Goal: Task Accomplishment & Management: Manage account settings

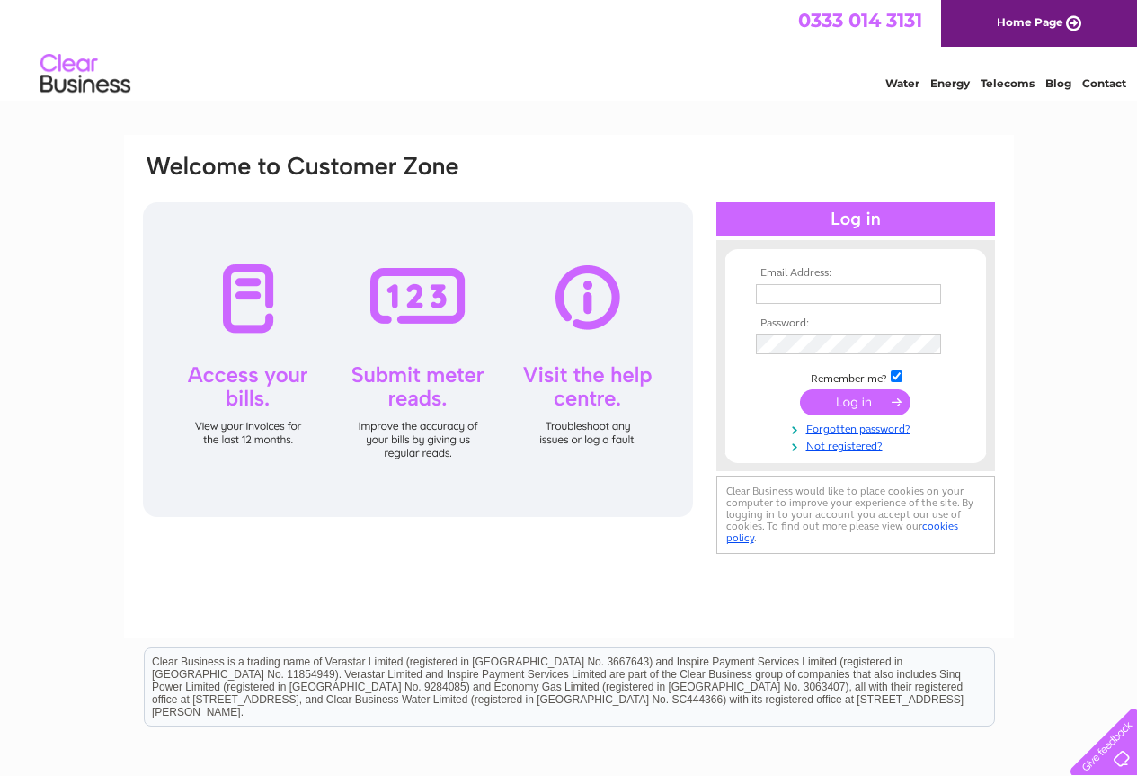
click at [825, 293] on input "text" at bounding box center [848, 294] width 185 height 20
type input "[EMAIL_ADDRESS][DOMAIN_NAME]"
click at [865, 405] on input "submit" at bounding box center [855, 401] width 111 height 25
click at [802, 295] on input "text" at bounding box center [849, 295] width 187 height 22
type input "[EMAIL_ADDRESS][DOMAIN_NAME]"
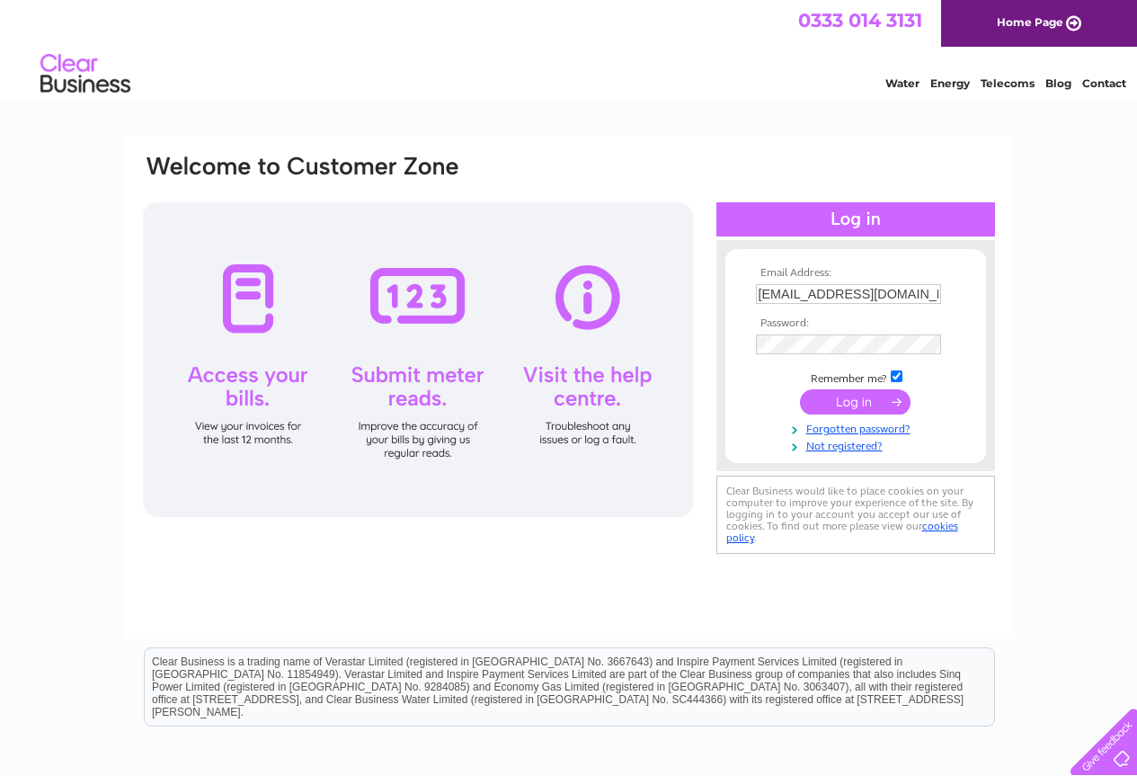
click at [882, 406] on input "submit" at bounding box center [855, 401] width 111 height 25
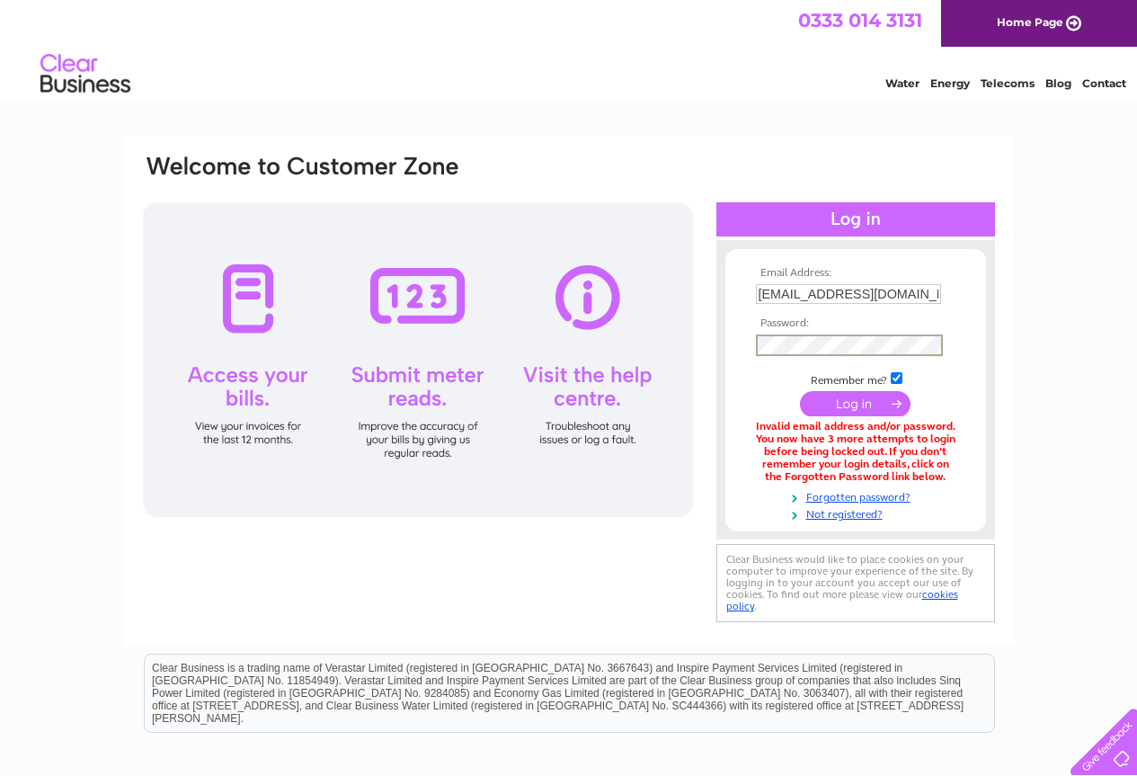
click at [859, 407] on input "submit" at bounding box center [855, 403] width 111 height 25
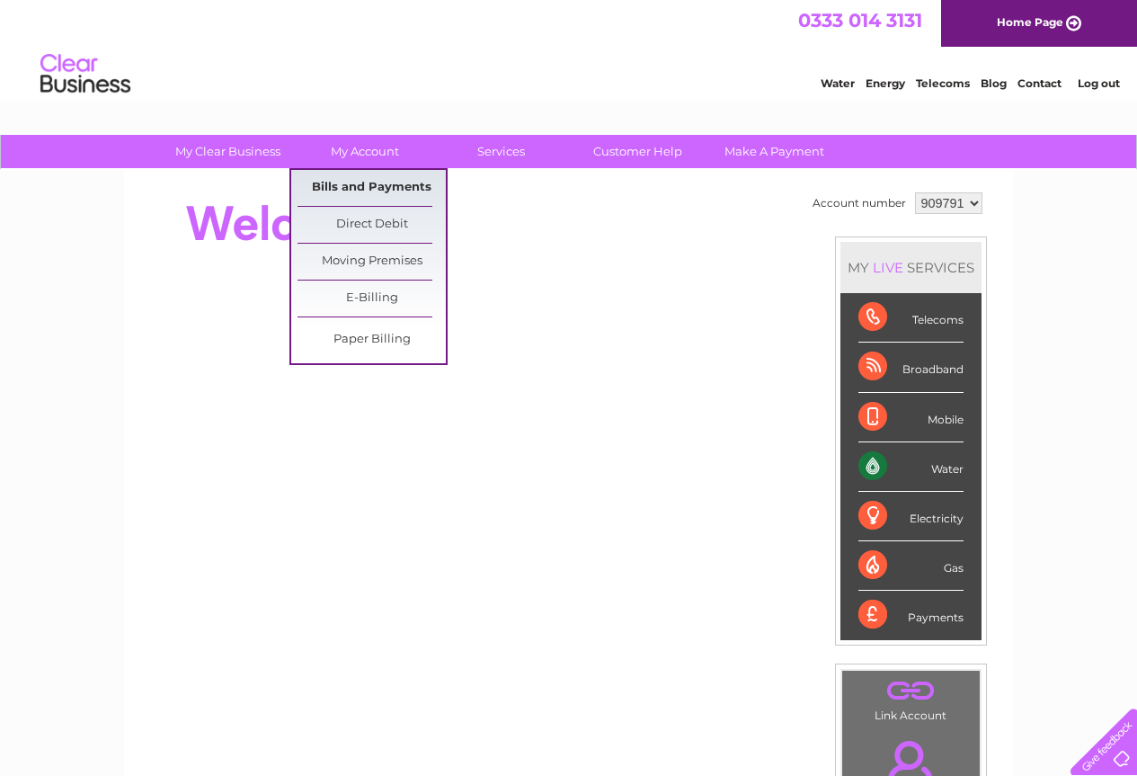
click at [363, 185] on link "Bills and Payments" at bounding box center [372, 188] width 148 height 36
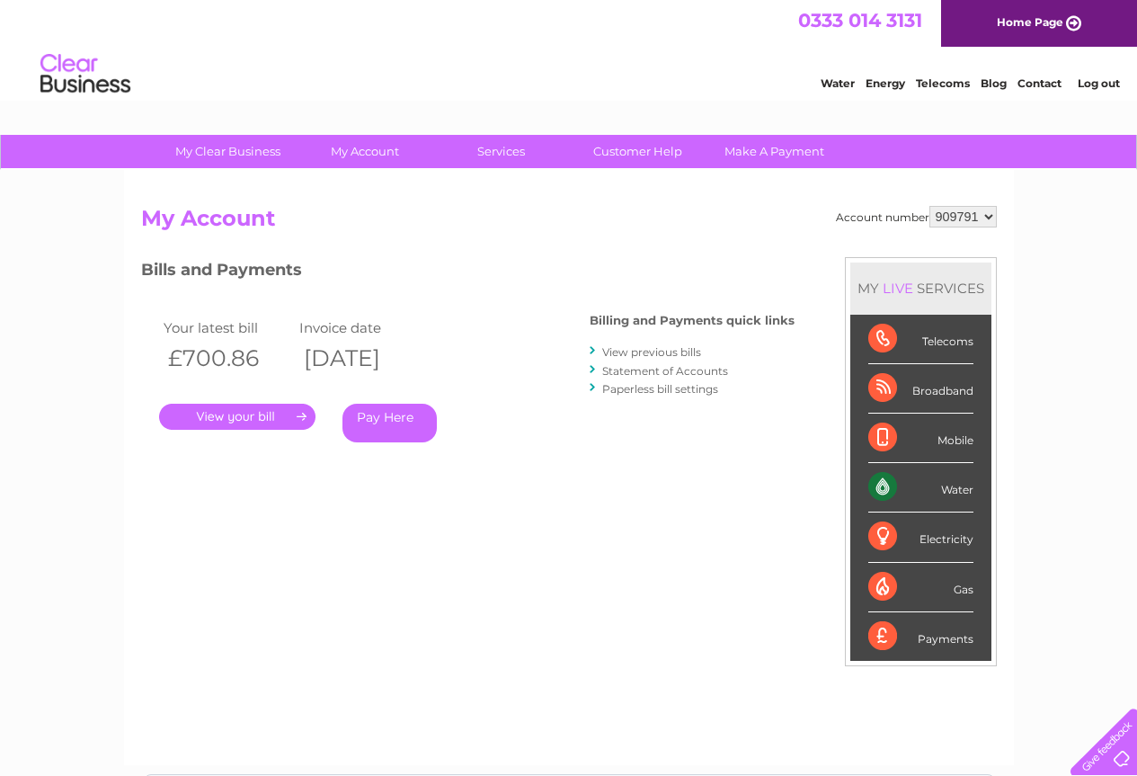
click at [253, 414] on link "." at bounding box center [237, 417] width 156 height 26
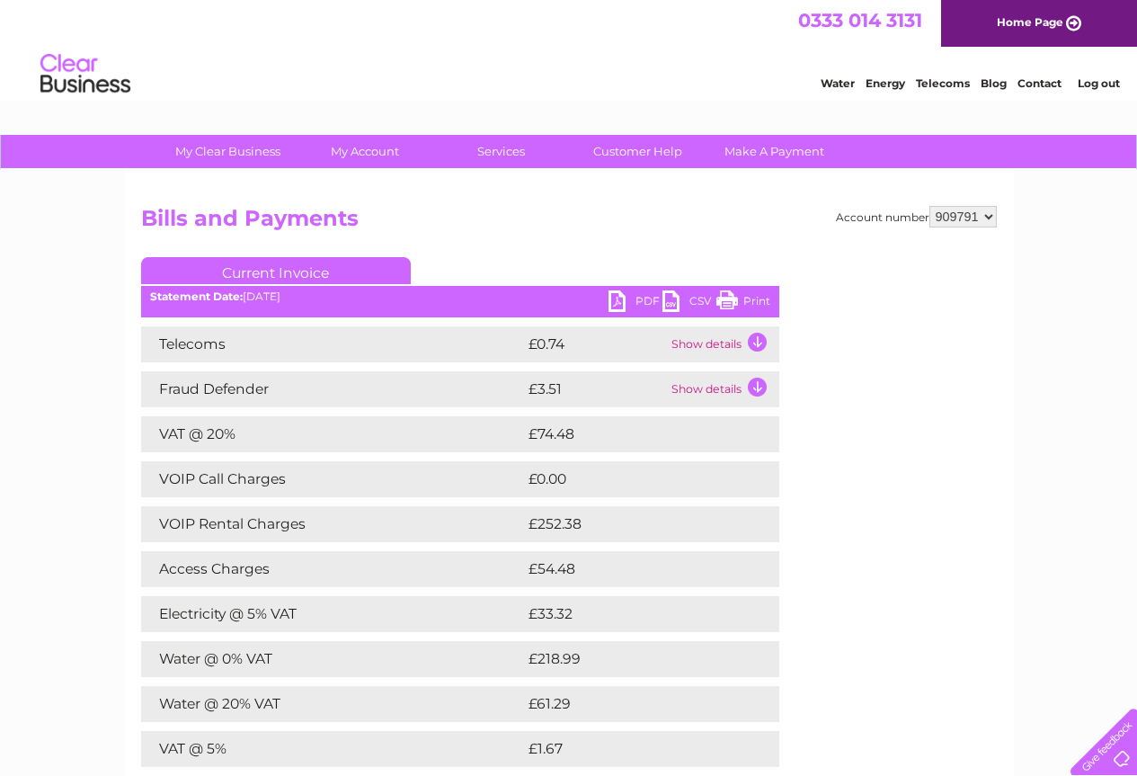
click at [621, 301] on link "PDF" at bounding box center [636, 303] width 54 height 26
click at [1098, 81] on link "Log out" at bounding box center [1099, 82] width 42 height 13
